Goal: Find specific page/section: Find specific page/section

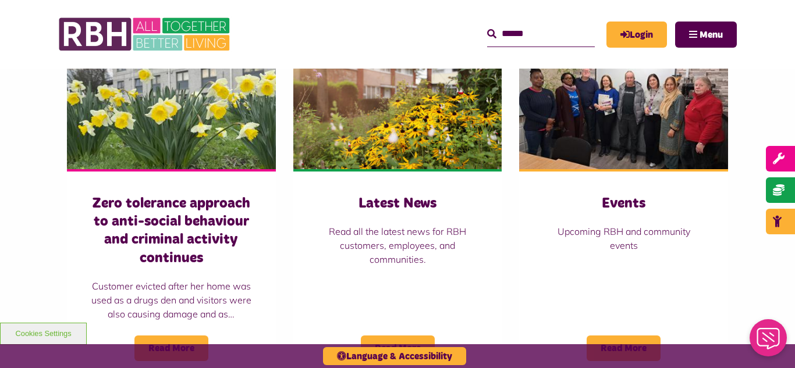
scroll to position [838, 0]
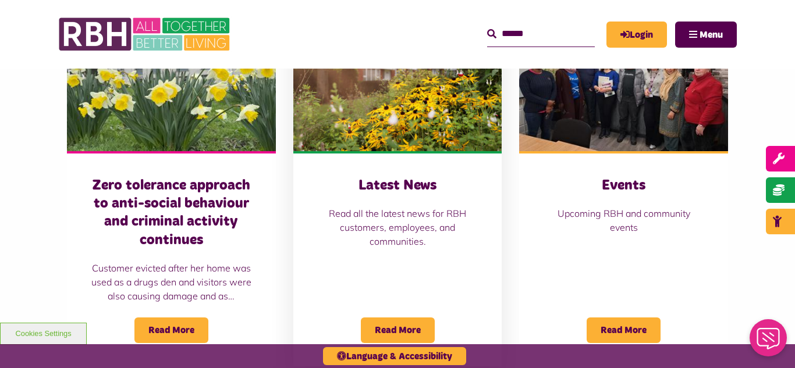
click at [385, 139] on img at bounding box center [397, 86] width 209 height 130
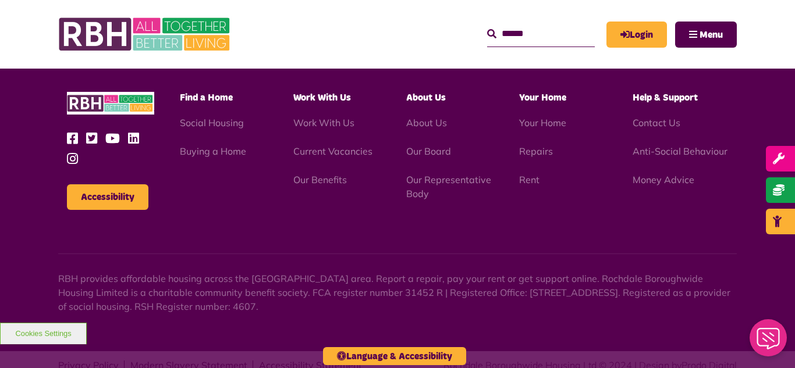
scroll to position [1267, 0]
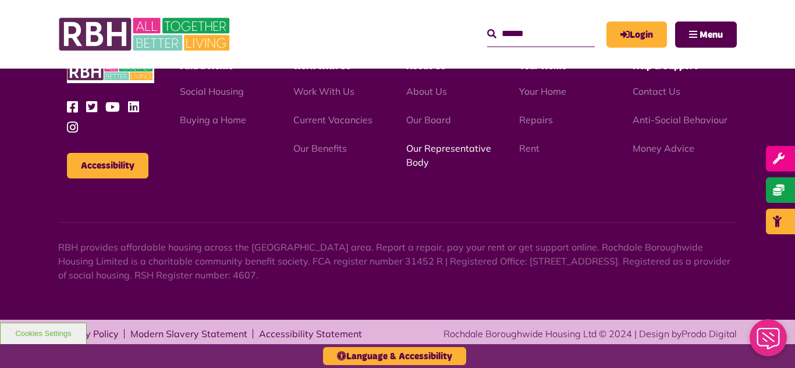
click at [443, 147] on link "Our Representative Body" at bounding box center [448, 156] width 85 height 26
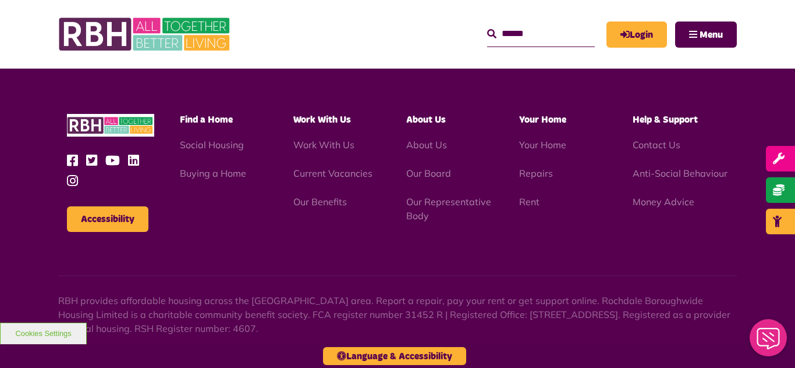
scroll to position [3379, 0]
